Goal: Task Accomplishment & Management: Complete application form

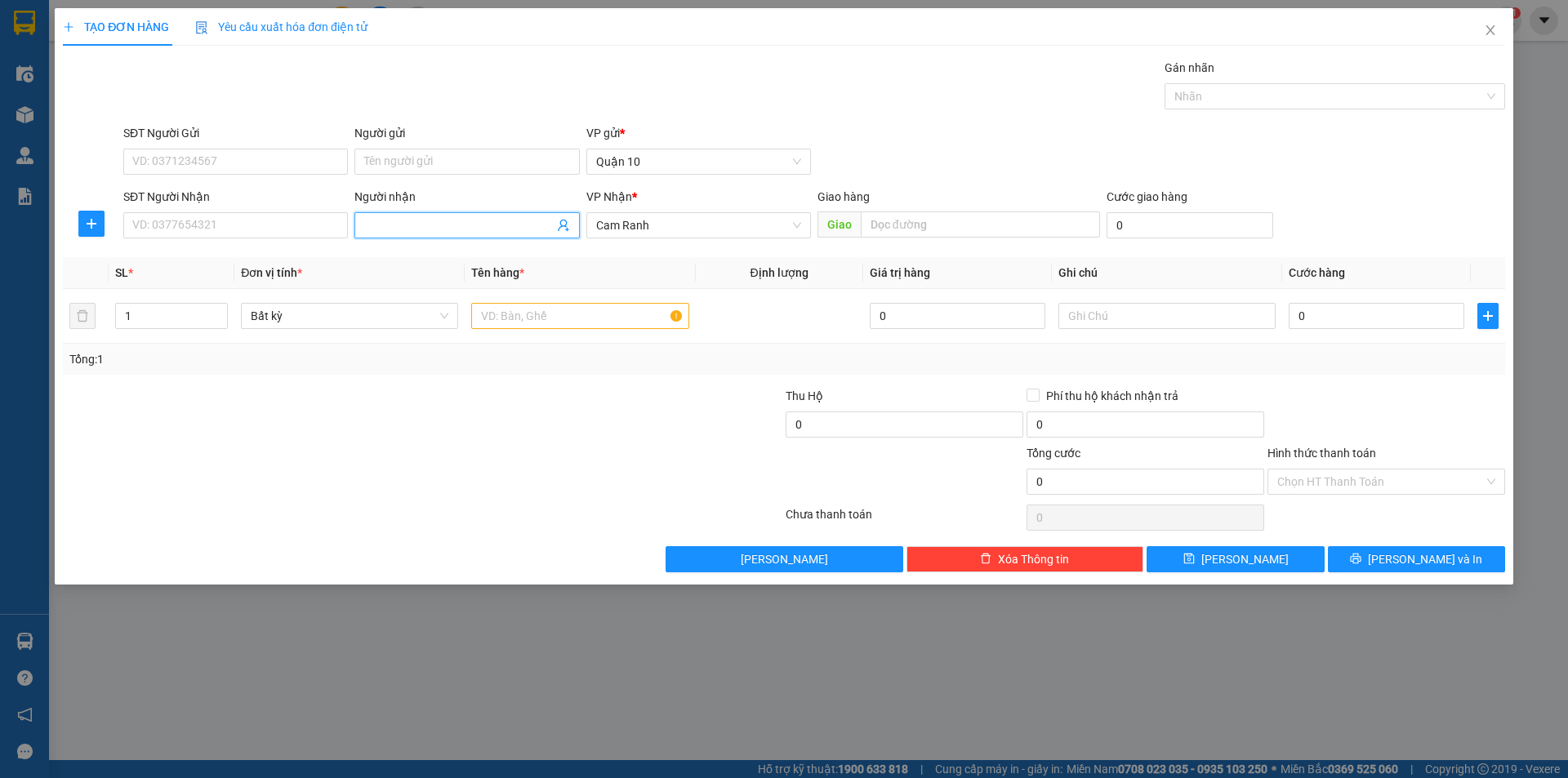
drag, startPoint x: 395, startPoint y: 230, endPoint x: 385, endPoint y: 251, distance: 23.3
click at [393, 233] on input "Người nhận" at bounding box center [459, 224] width 188 height 18
type input "[PERSON_NAME]"
click at [437, 257] on div "[PERSON_NAME] - 0935954195" at bounding box center [467, 257] width 205 height 18
type input "0935954195"
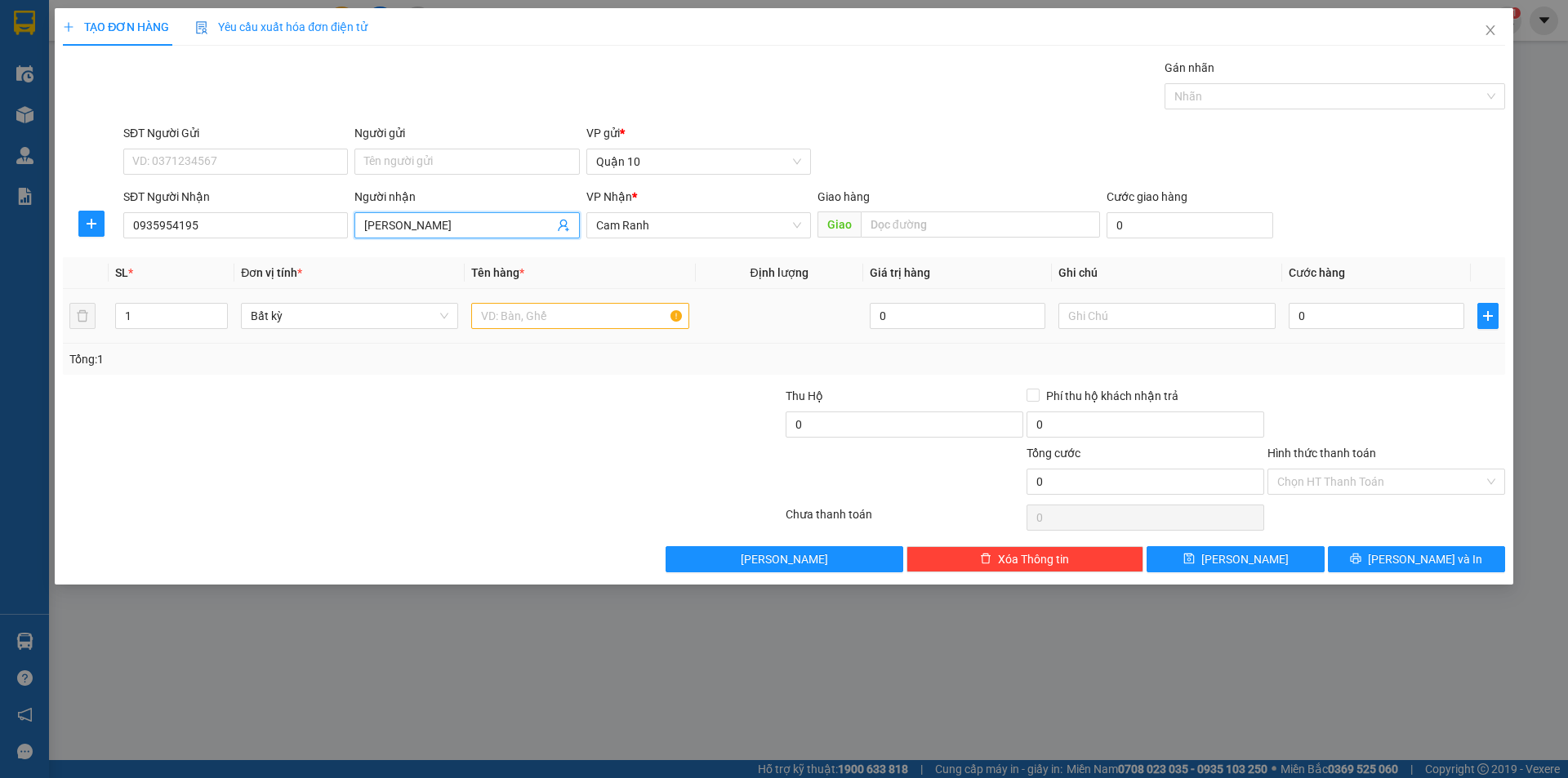
type input "[PERSON_NAME]"
click at [537, 311] on input "text" at bounding box center [579, 316] width 217 height 26
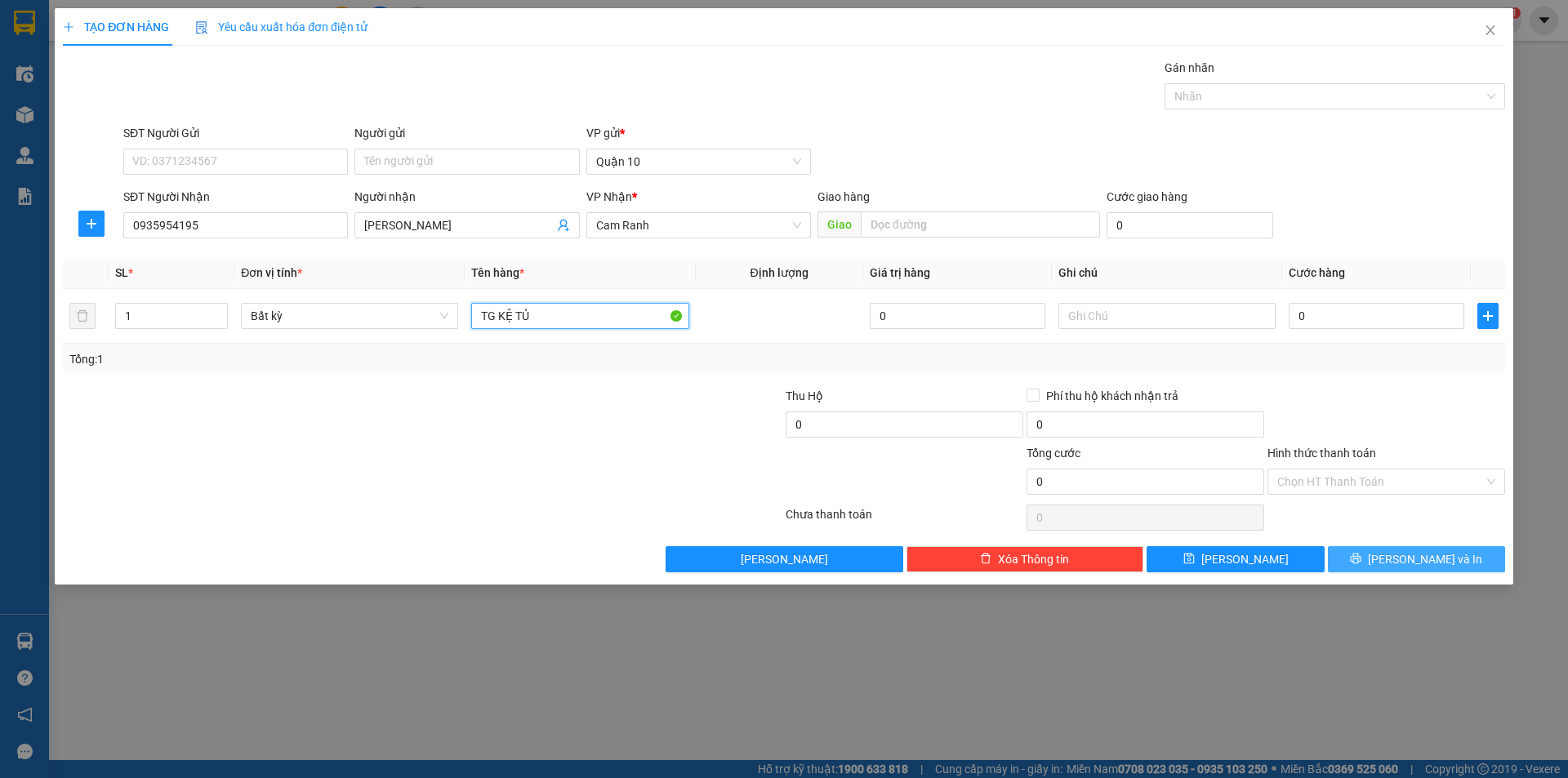
type input "TG KỆ TỦ"
click at [1430, 554] on span "[PERSON_NAME] và In" at bounding box center [1425, 558] width 114 height 18
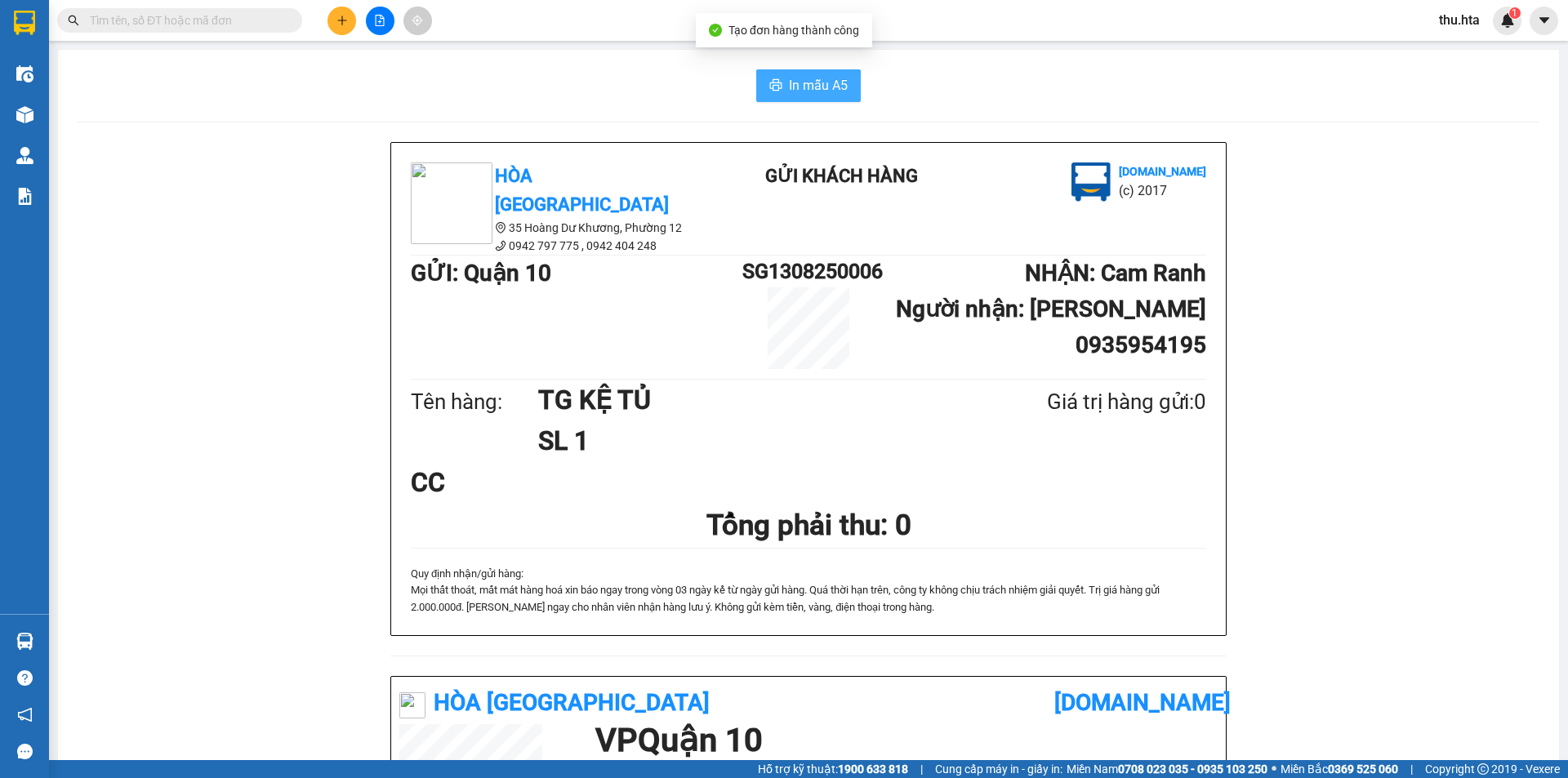
click at [841, 81] on span "In mẫu A5" at bounding box center [819, 85] width 59 height 20
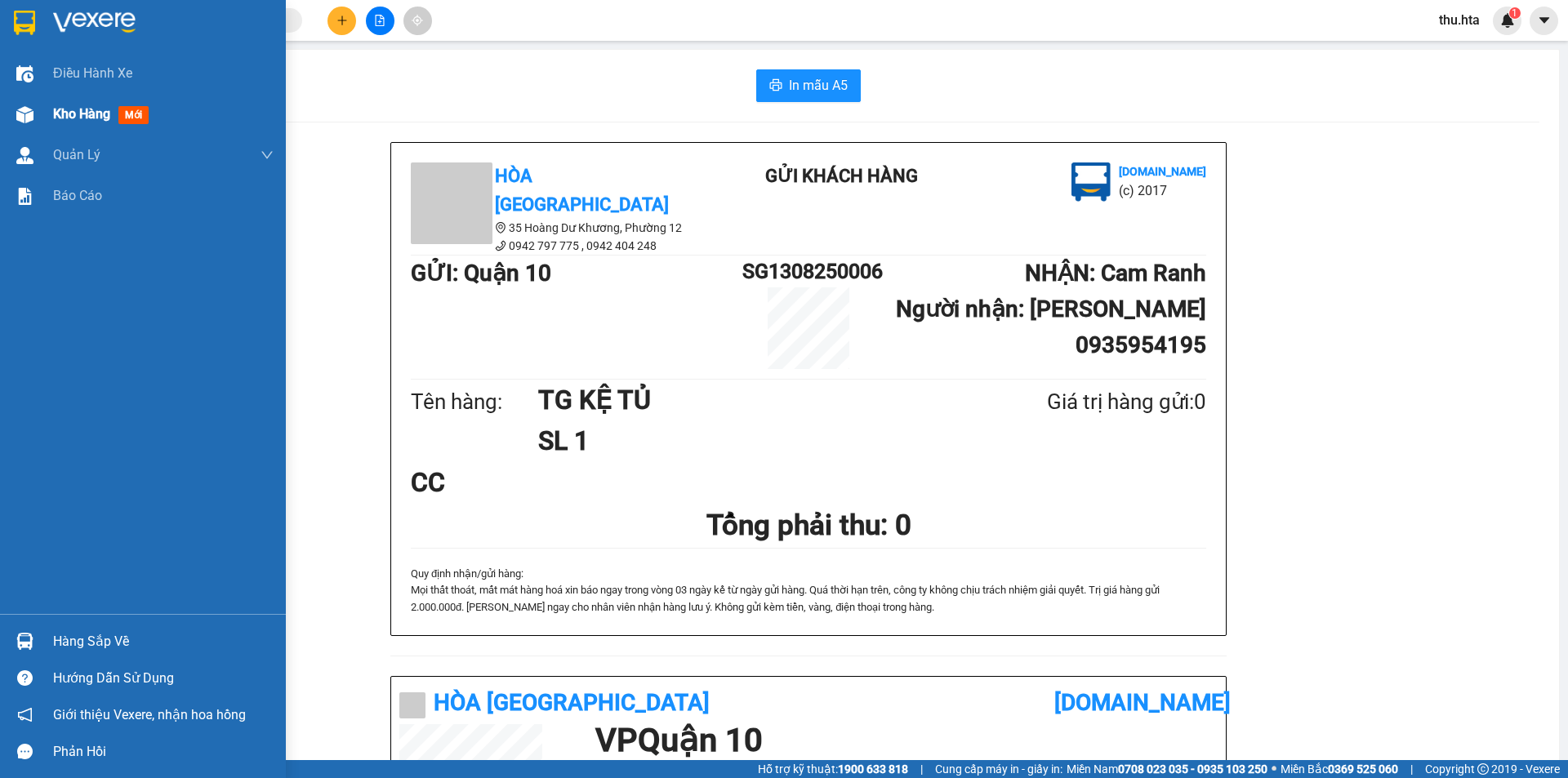
click at [68, 106] on span "Kho hàng" at bounding box center [82, 114] width 57 height 16
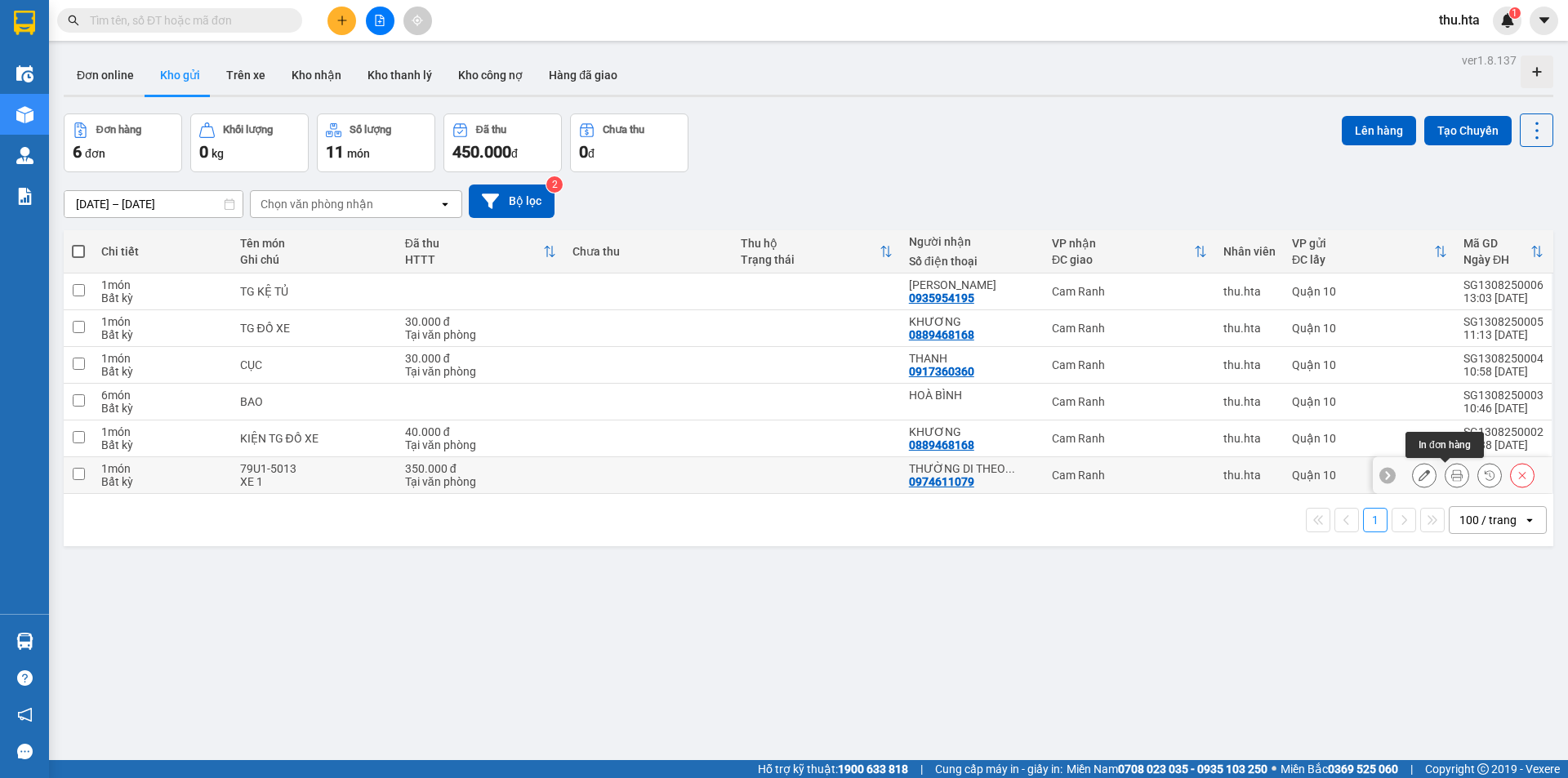
click at [1459, 473] on div at bounding box center [1473, 475] width 123 height 25
click at [1451, 472] on icon at bounding box center [1456, 475] width 11 height 11
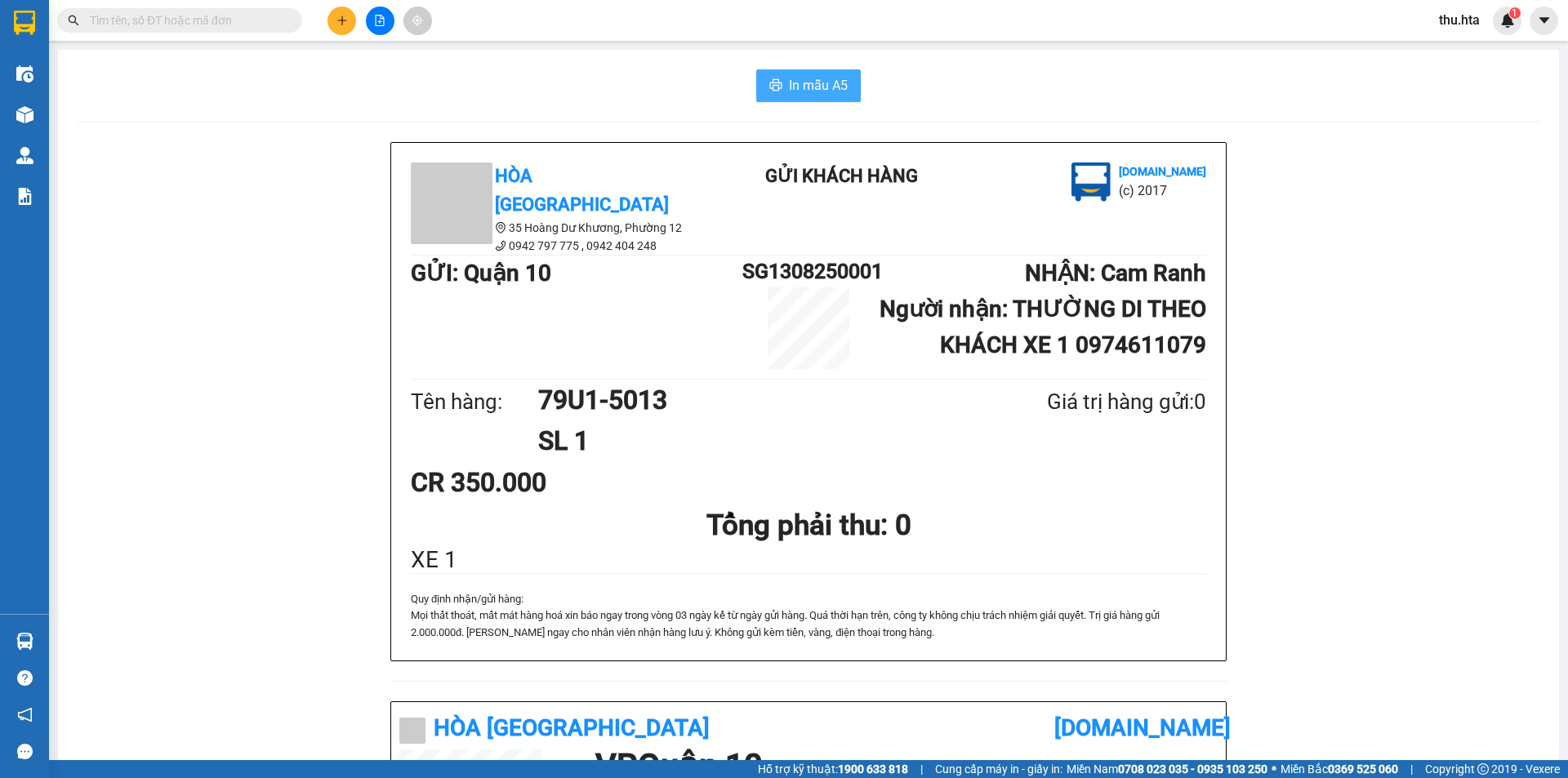
click at [809, 94] on span "In mẫu A5" at bounding box center [819, 85] width 59 height 20
click at [344, 21] on icon "plus" at bounding box center [341, 20] width 11 height 11
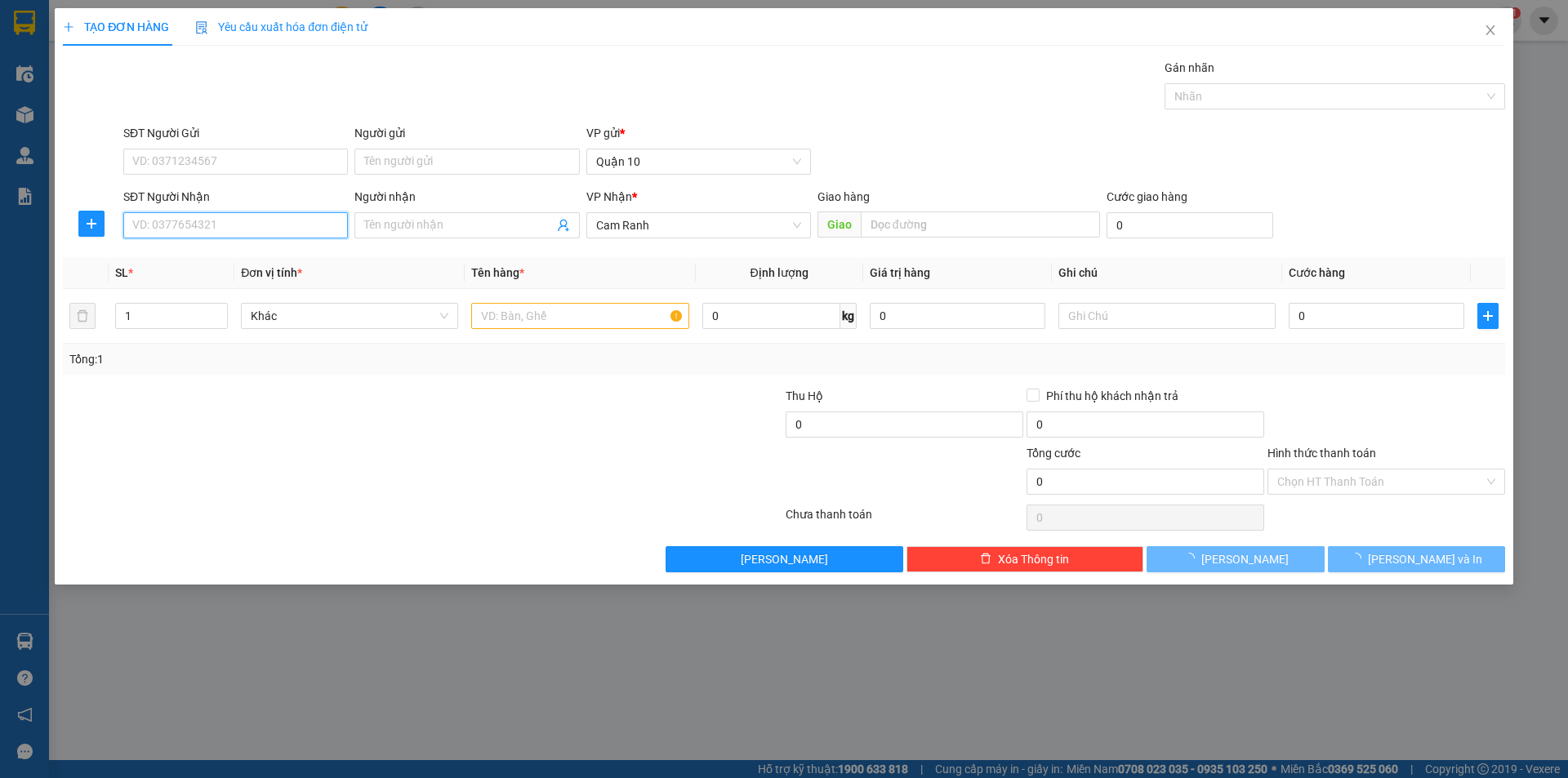
click at [282, 223] on input "SĐT Người Nhận" at bounding box center [235, 225] width 224 height 26
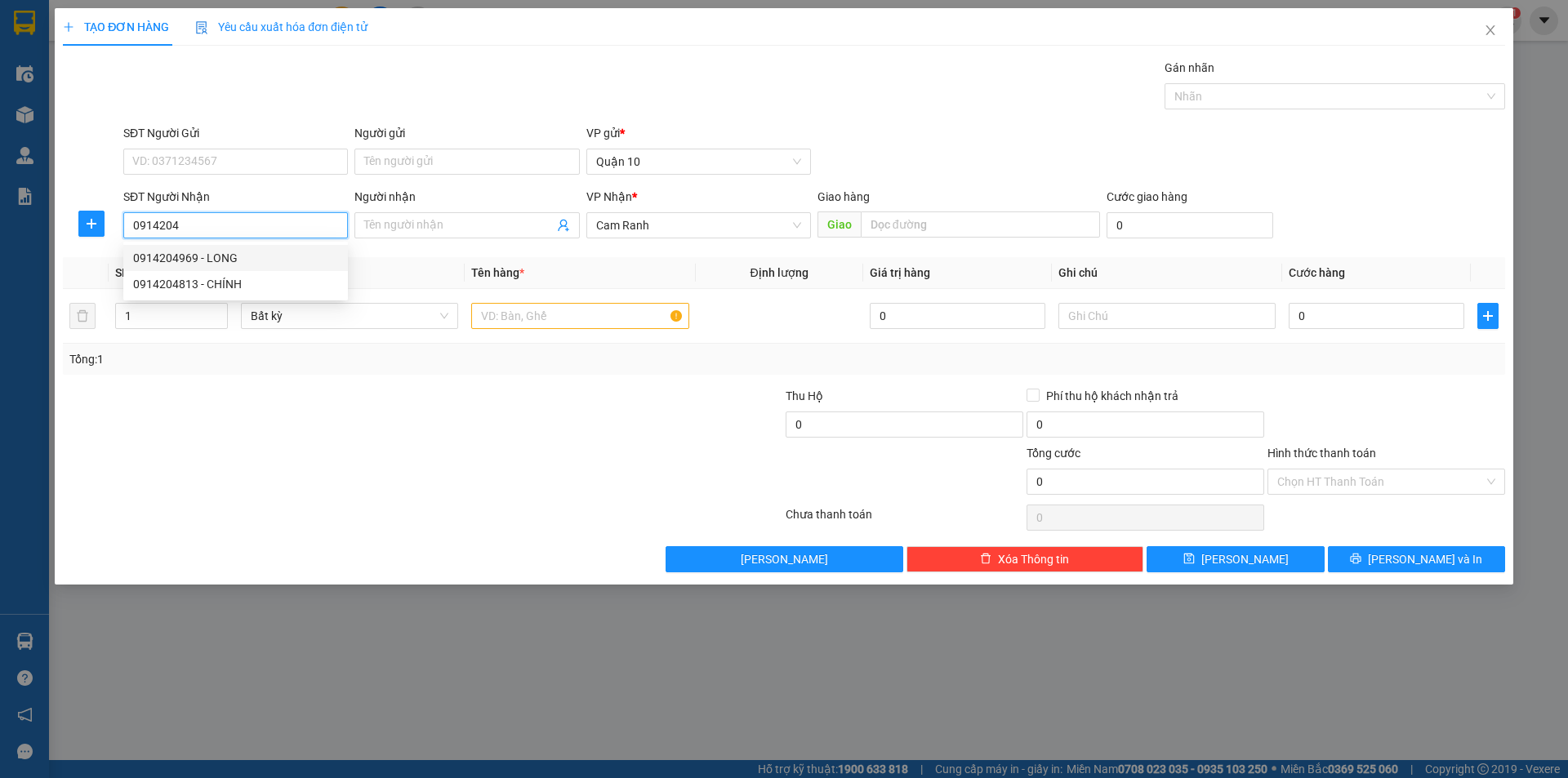
click at [294, 256] on div "0914204969 - LONG" at bounding box center [235, 257] width 205 height 18
type input "0914204969"
type input "LONG"
type input "40.000"
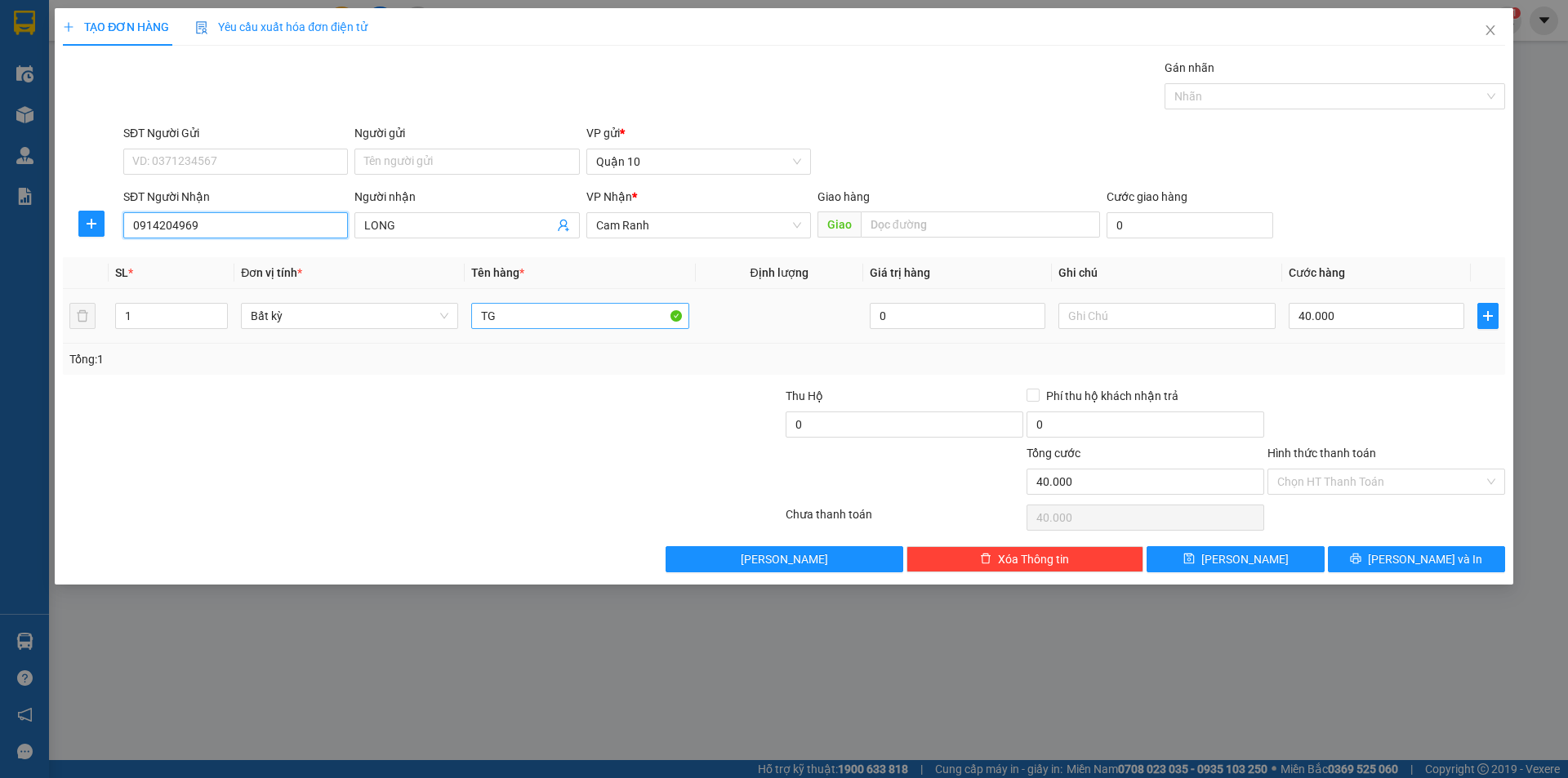
type input "0914204969"
click at [512, 322] on input "TG" at bounding box center [579, 316] width 217 height 26
drag, startPoint x: 1347, startPoint y: 303, endPoint x: 1326, endPoint y: 299, distance: 21.4
click at [1345, 303] on div "40.000" at bounding box center [1376, 316] width 175 height 32
click at [1335, 314] on input "40.000" at bounding box center [1376, 316] width 175 height 26
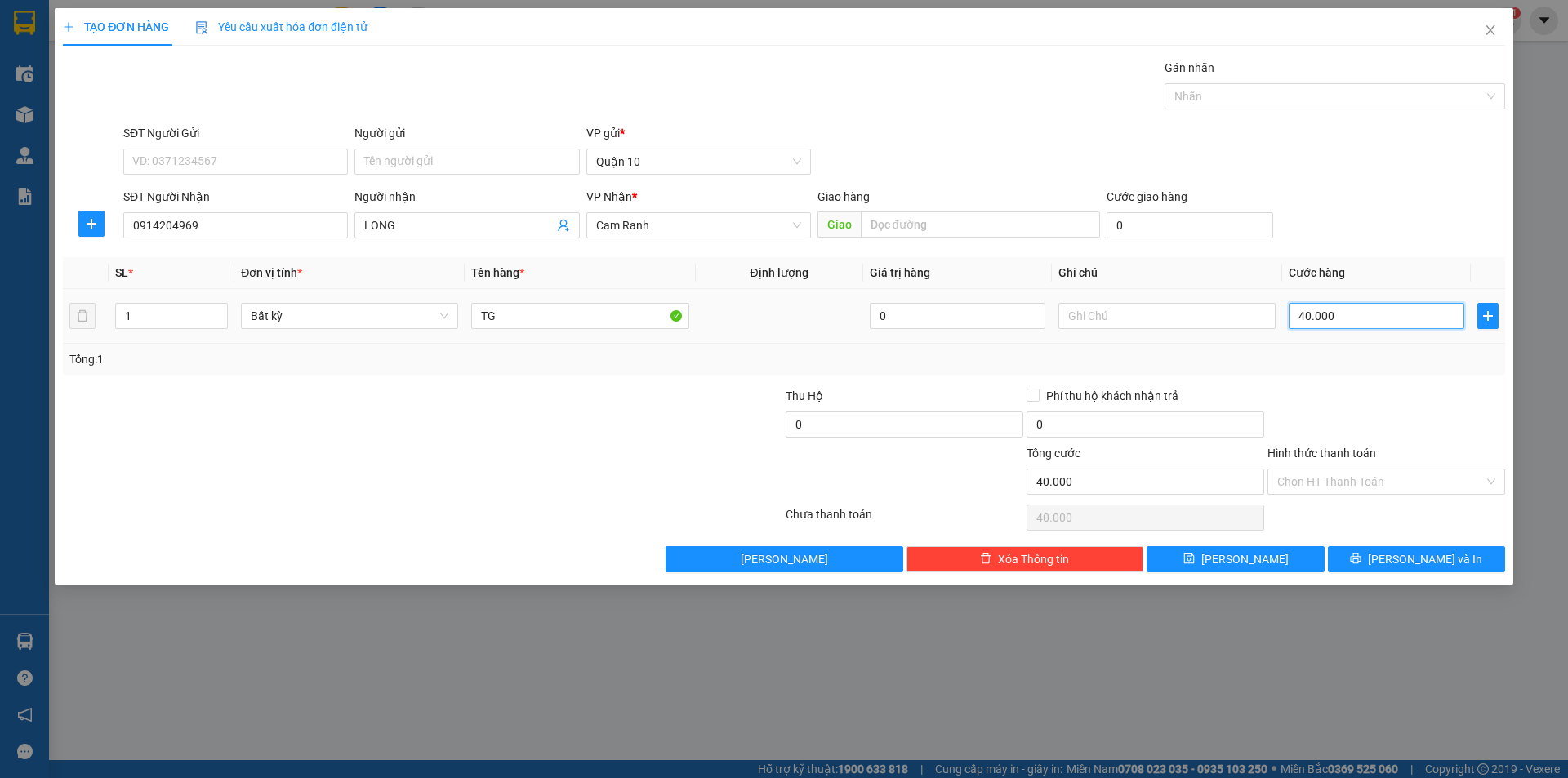
type input "3"
type input "30"
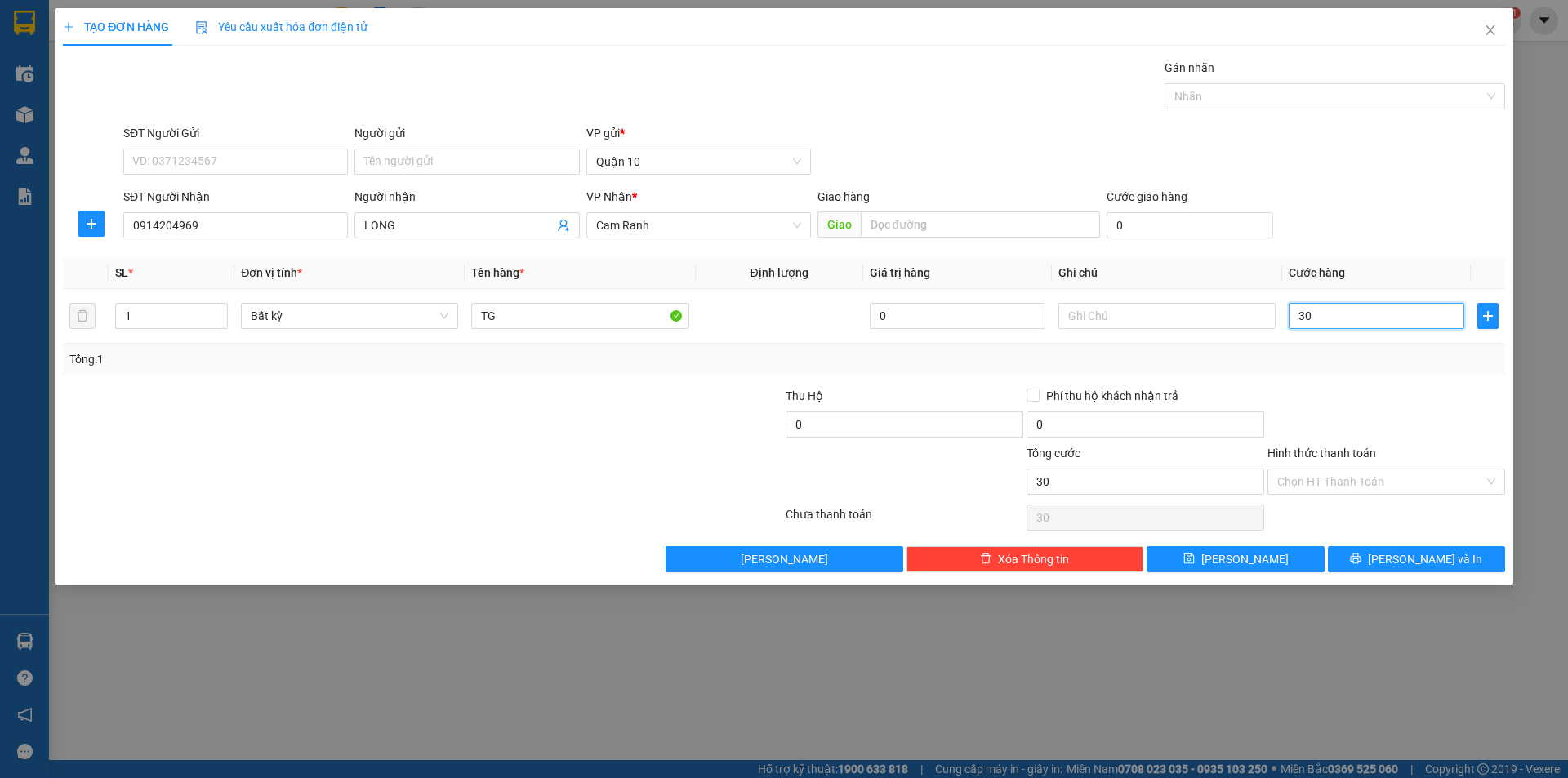
type input "30"
type input "30.000"
click at [1457, 378] on div "Transit Pickup Surcharge Ids Transit Deliver Surcharge Ids Transit Deliver Surc…" at bounding box center [784, 316] width 1442 height 513
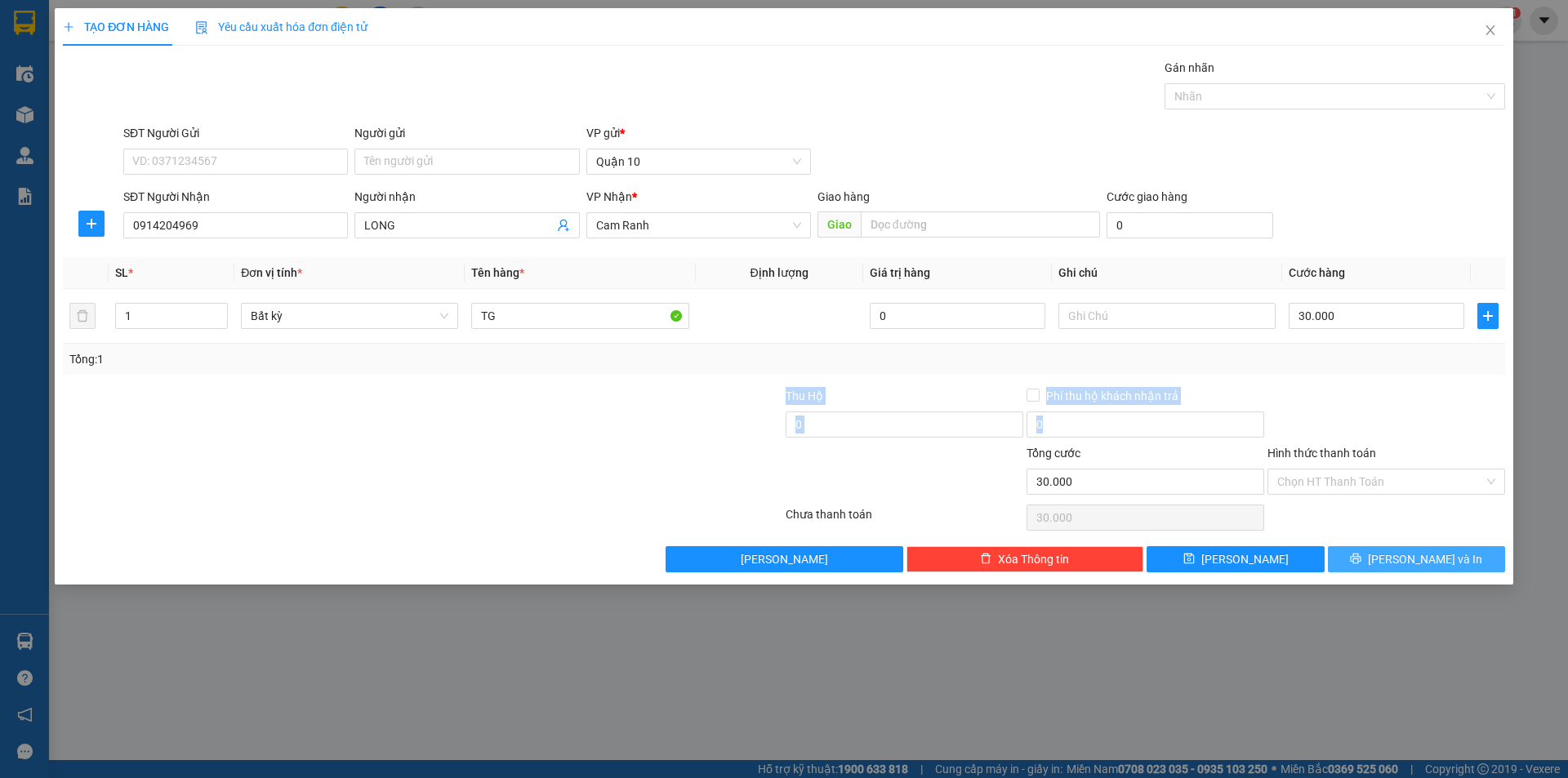
click at [1361, 556] on icon "printer" at bounding box center [1355, 558] width 11 height 11
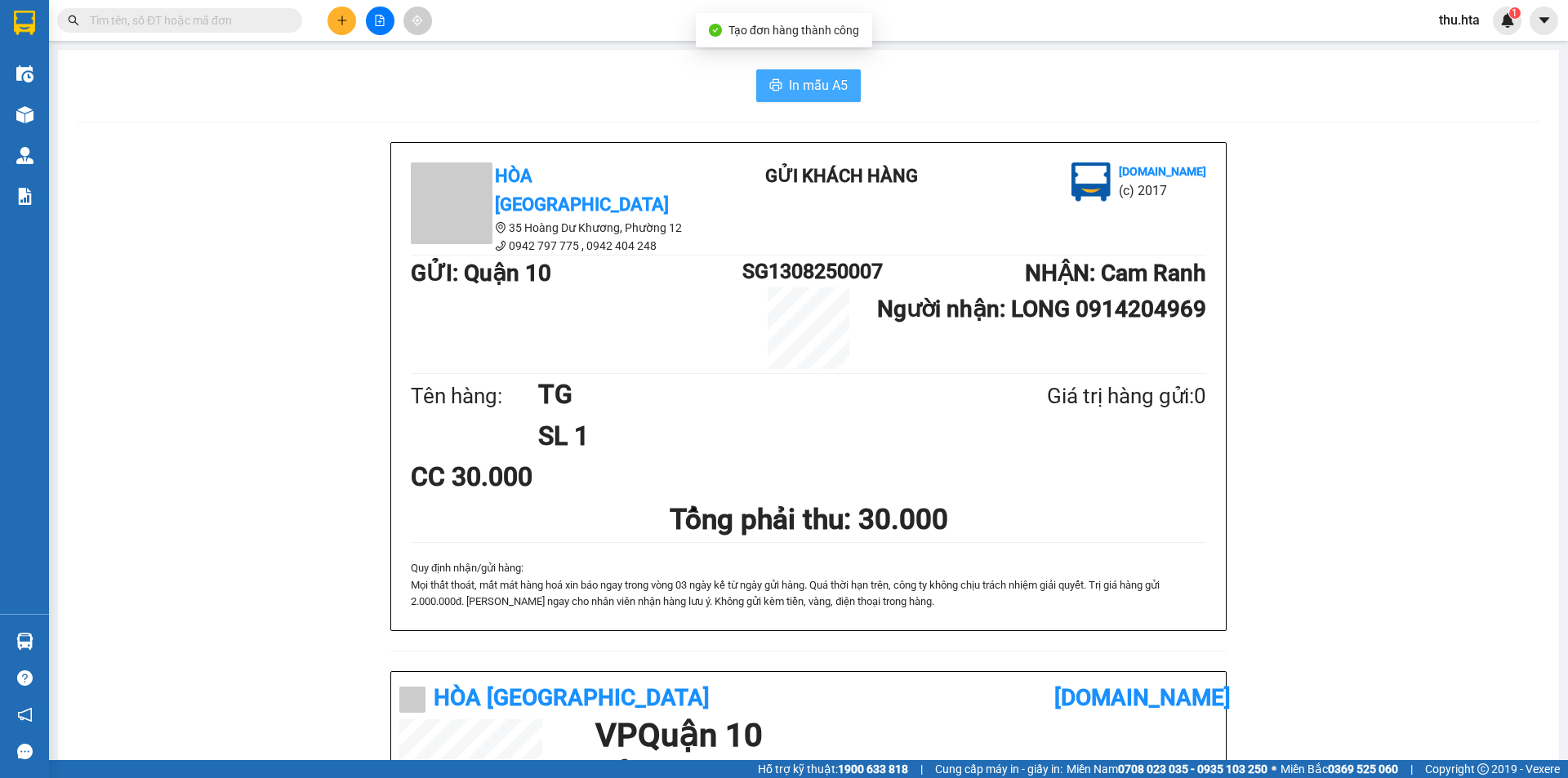
click at [806, 89] on span "In mẫu A5" at bounding box center [819, 85] width 59 height 20
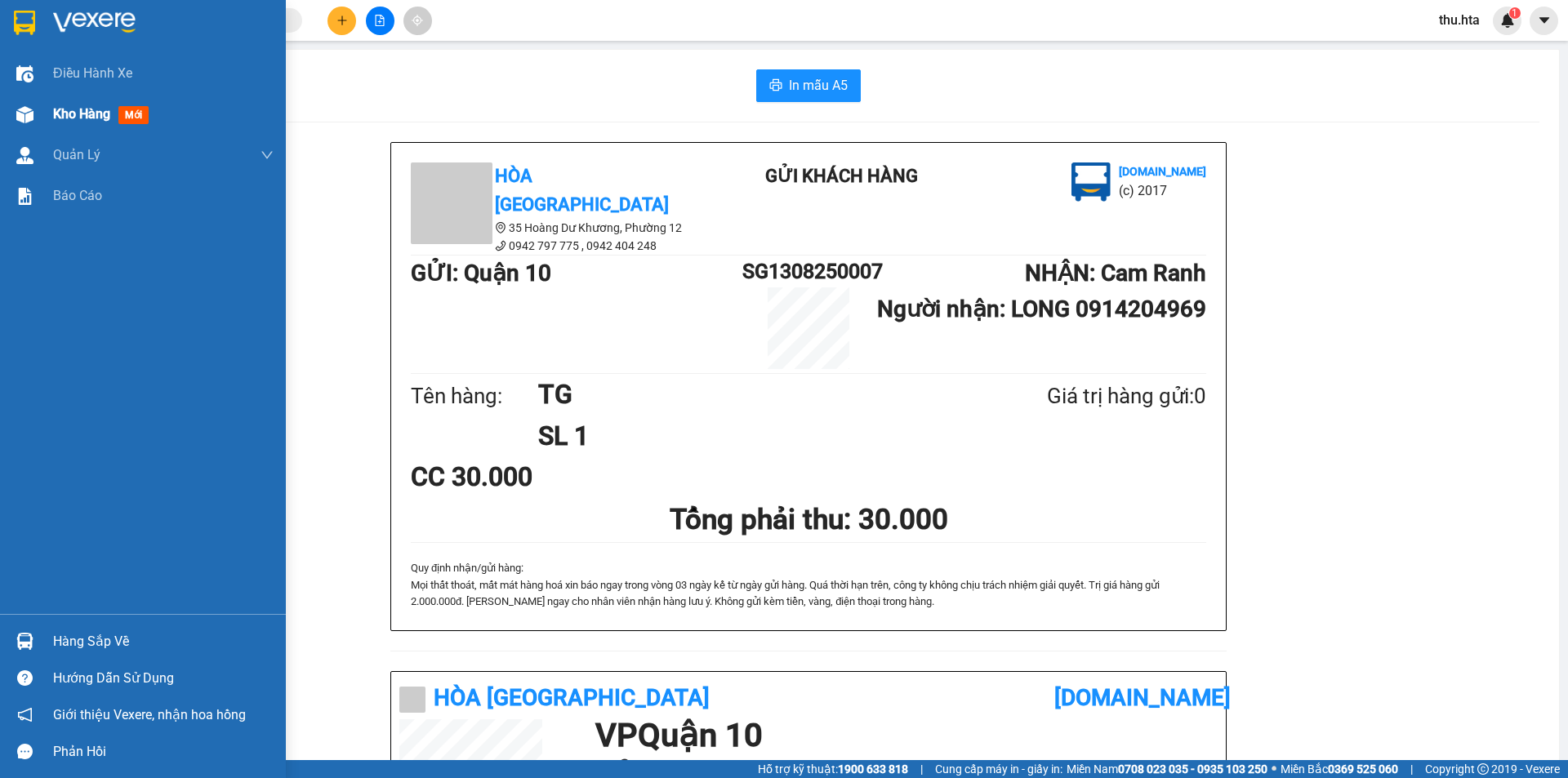
click at [94, 121] on span "Kho hàng" at bounding box center [82, 114] width 57 height 16
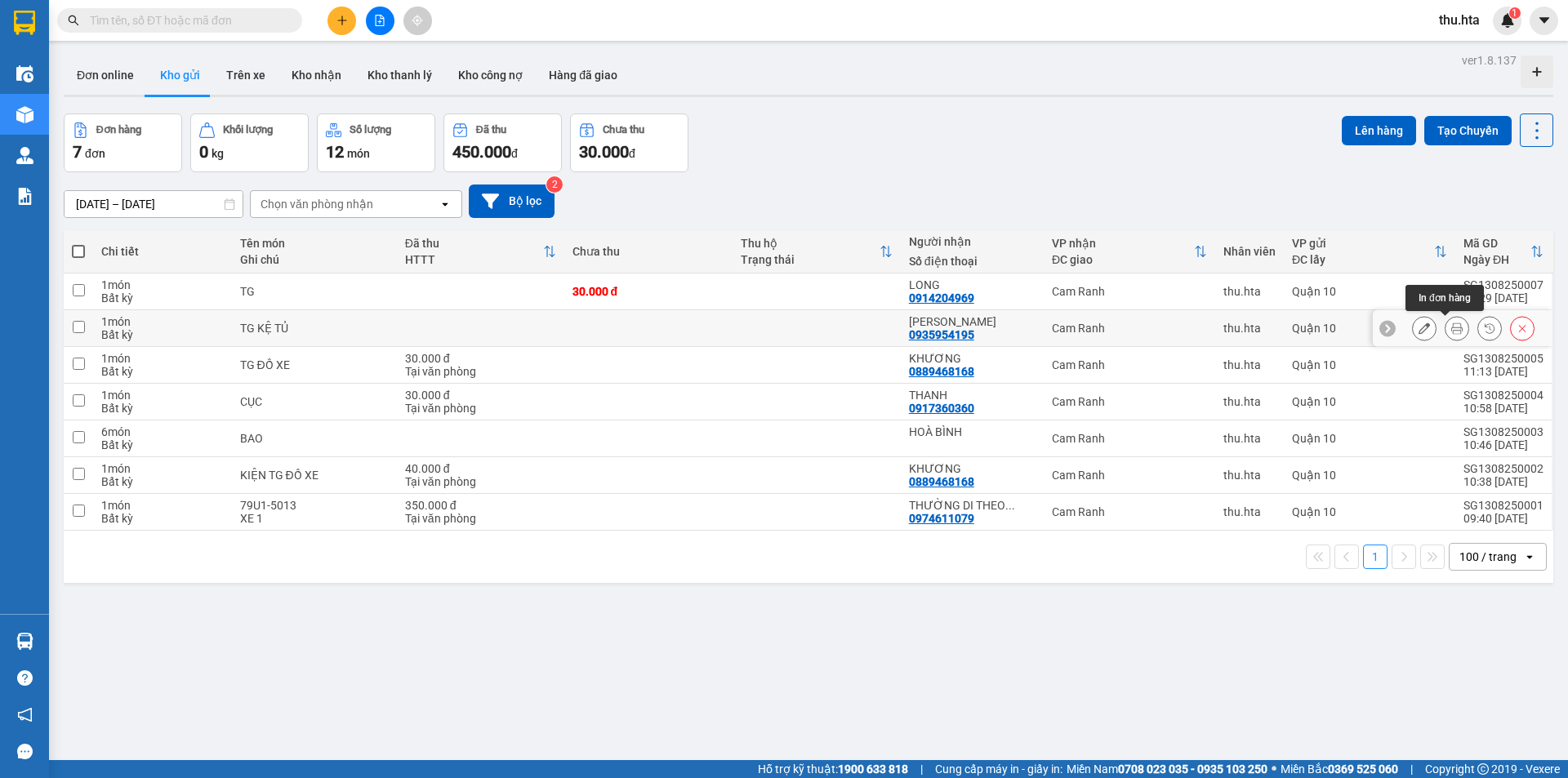
click at [1445, 328] on button at bounding box center [1456, 329] width 23 height 29
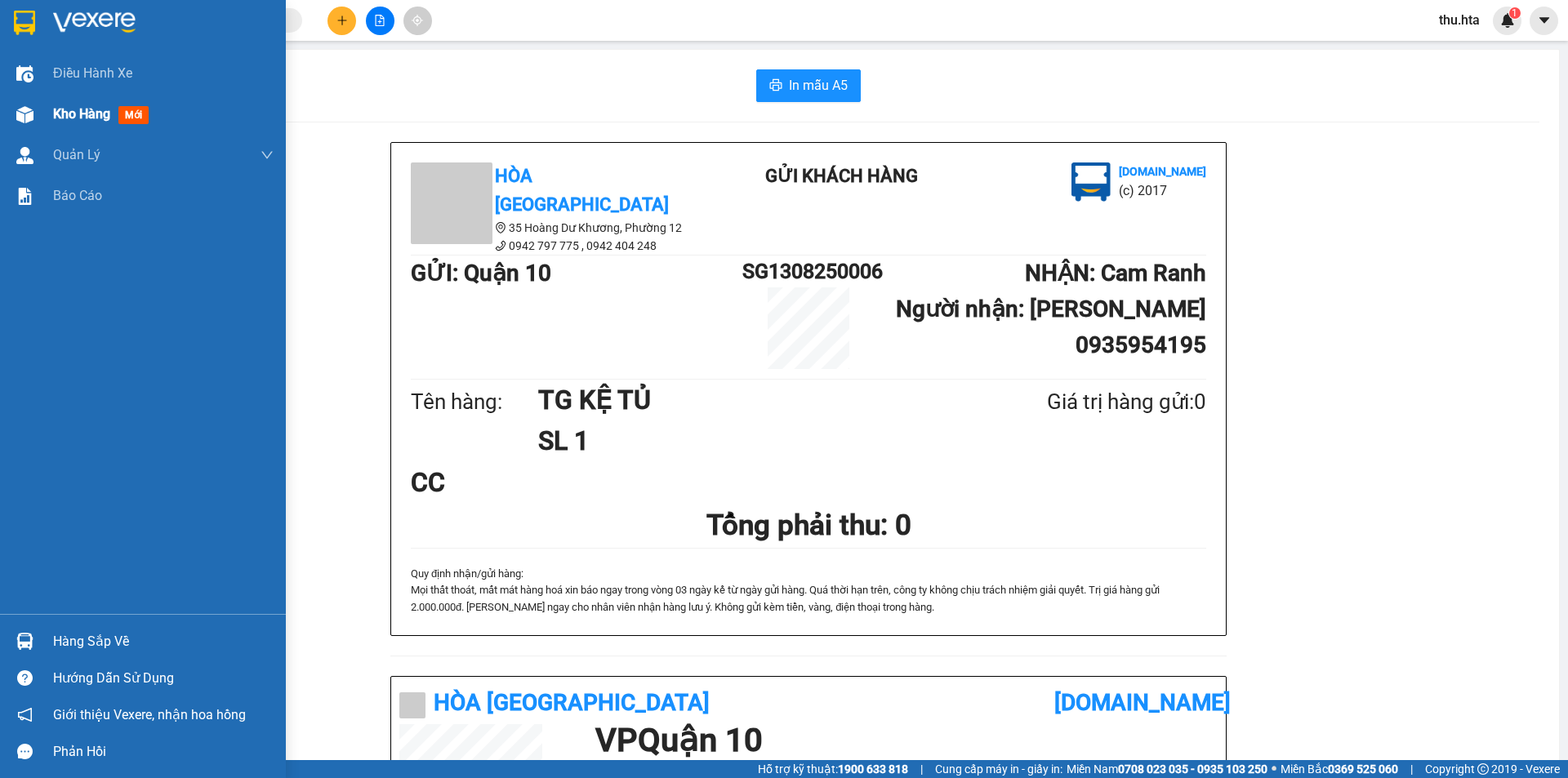
click at [104, 112] on span "Kho hàng" at bounding box center [82, 114] width 57 height 16
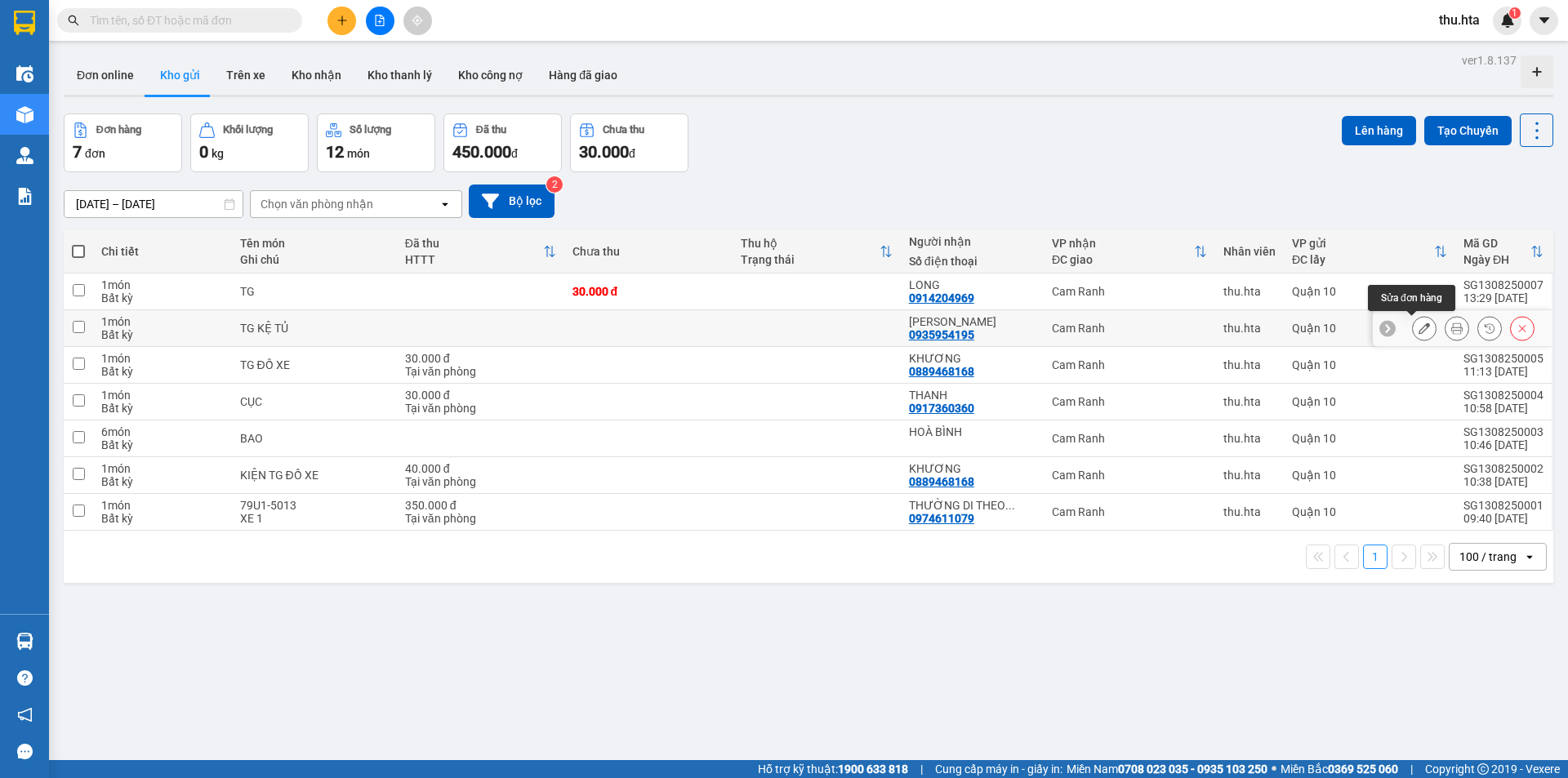
click at [1418, 331] on icon at bounding box center [1424, 328] width 11 height 11
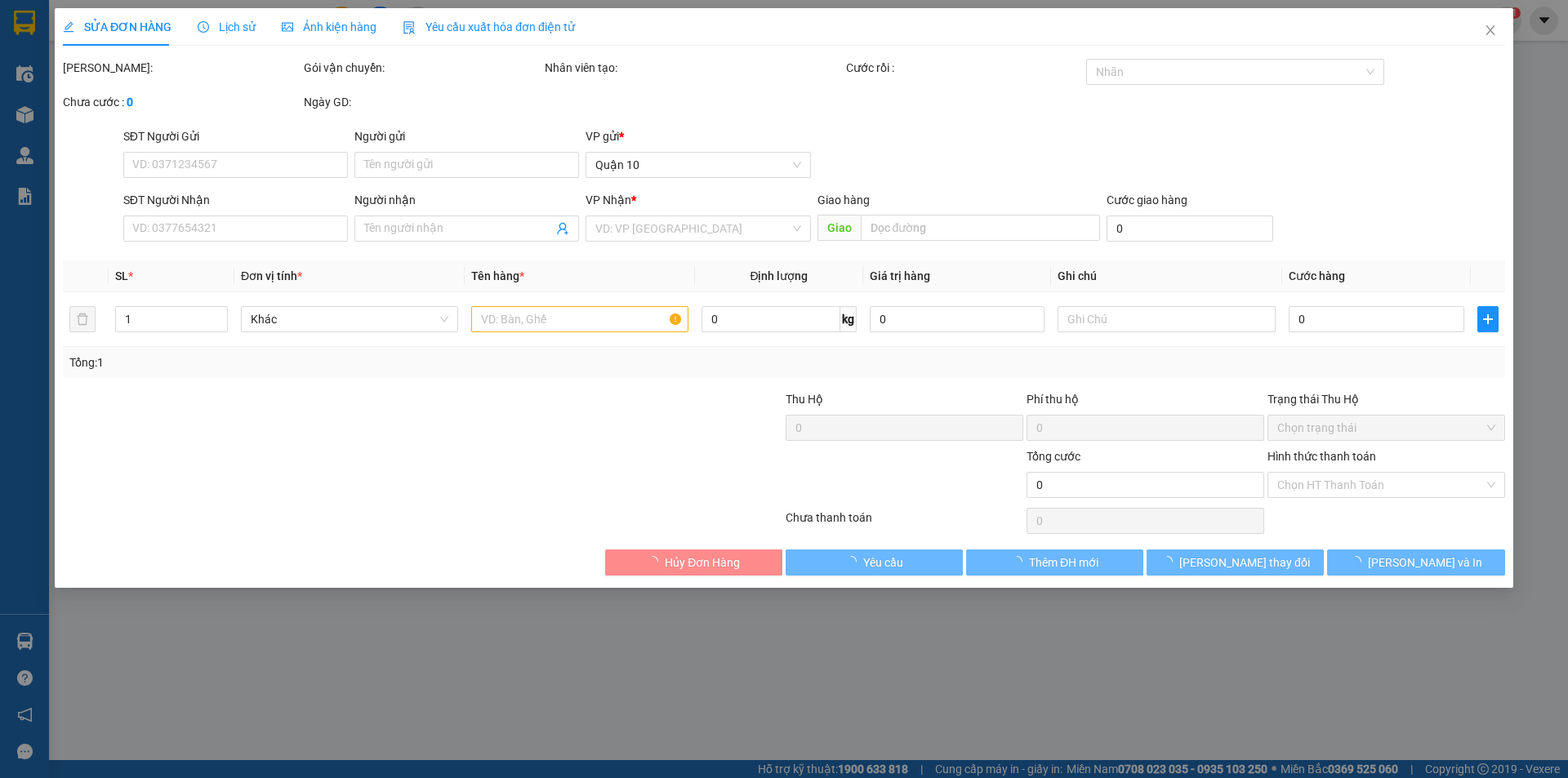
type input "0935954195"
type input "[PERSON_NAME]"
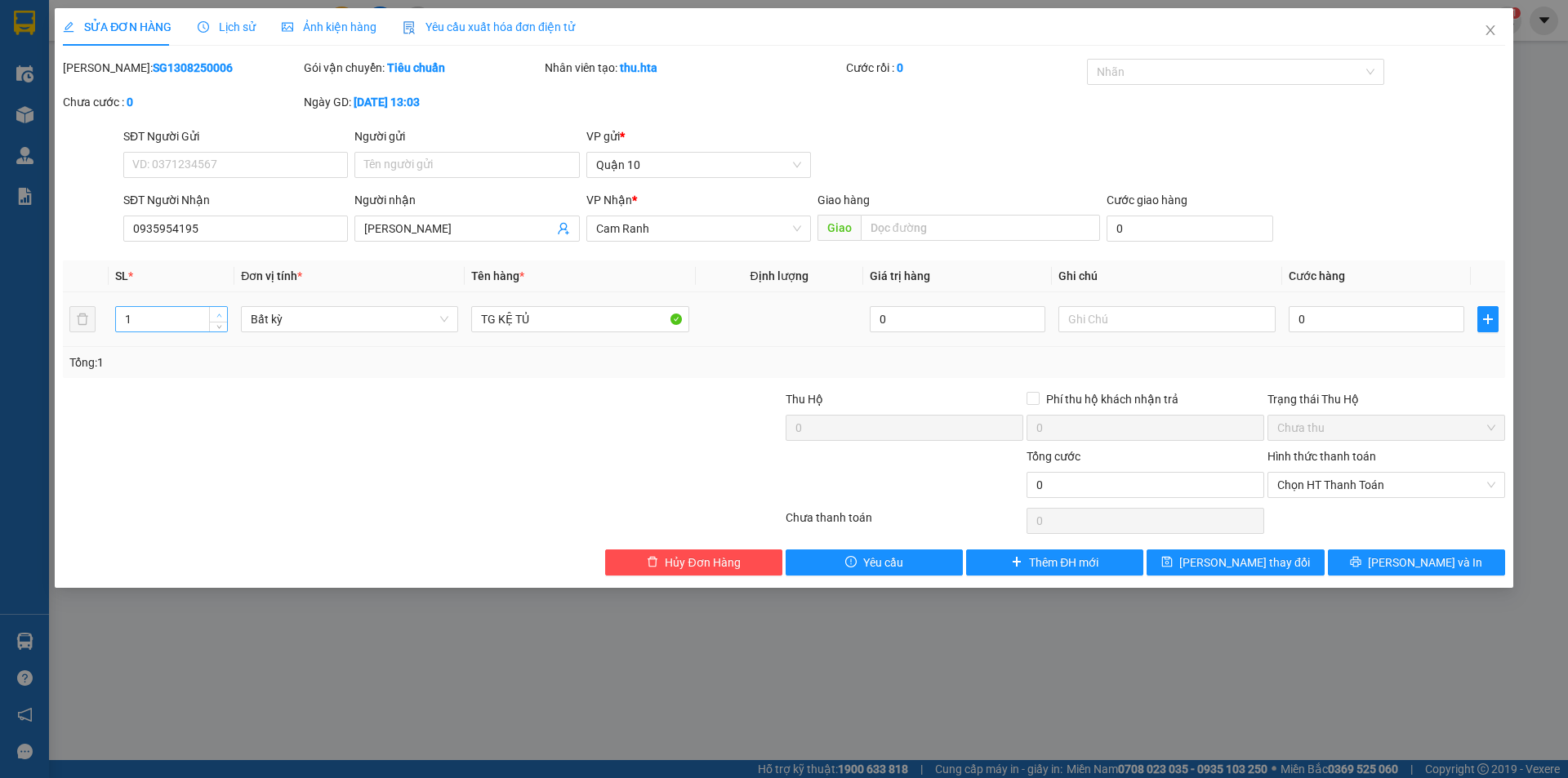
type input "2"
click at [212, 310] on span "Increase Value" at bounding box center [217, 315] width 18 height 15
click at [1251, 561] on span "[PERSON_NAME] thay đổi" at bounding box center [1245, 562] width 131 height 18
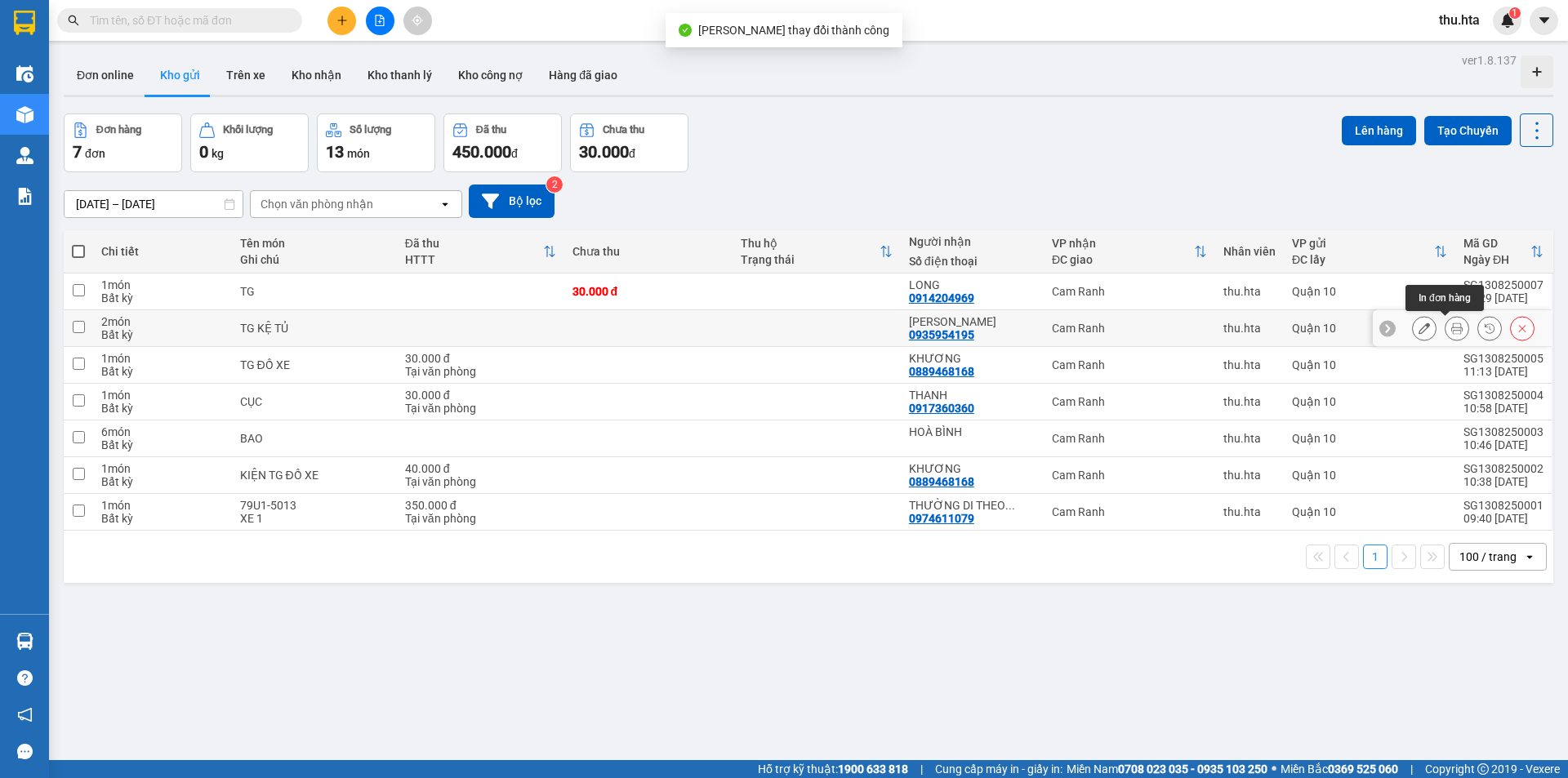
click at [1445, 329] on button at bounding box center [1456, 329] width 23 height 29
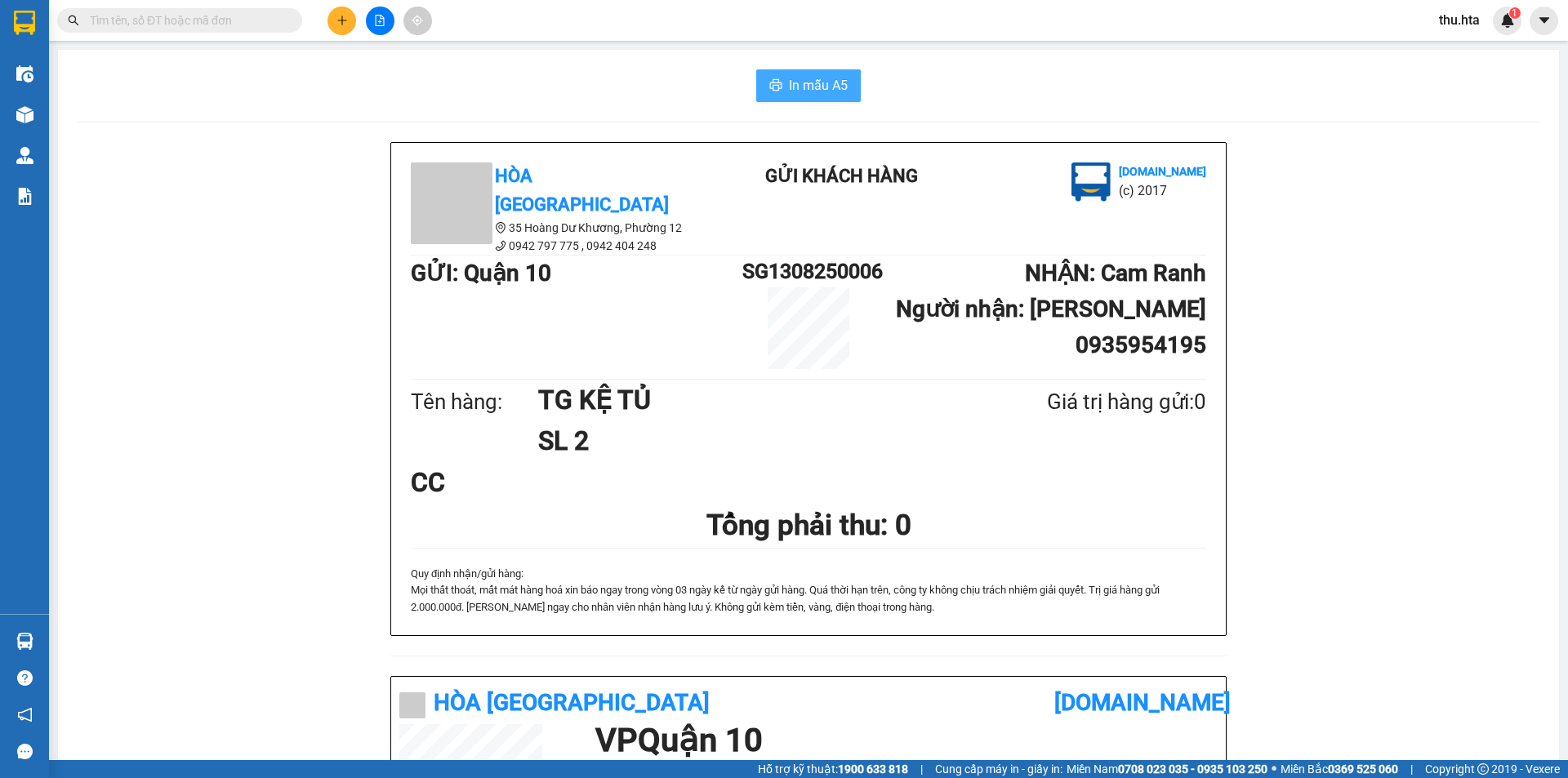
click at [836, 91] on span "In mẫu A5" at bounding box center [819, 85] width 59 height 20
